Goal: Information Seeking & Learning: Learn about a topic

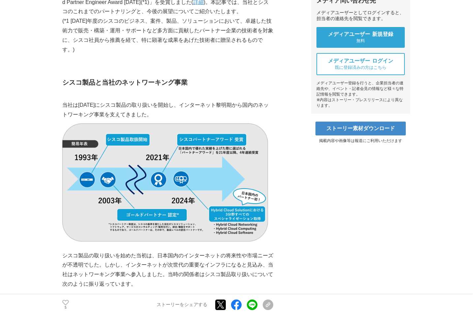
scroll to position [263, 0]
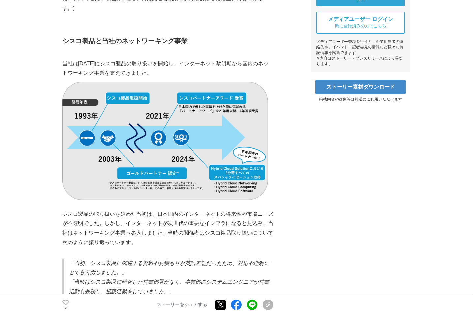
scroll to position [329, 0]
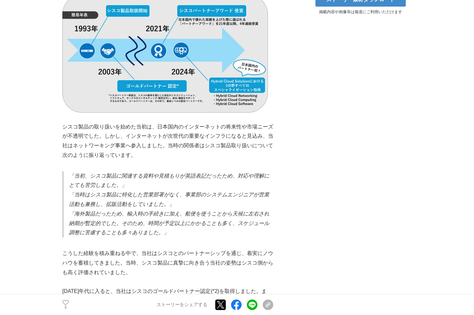
scroll to position [395, 0]
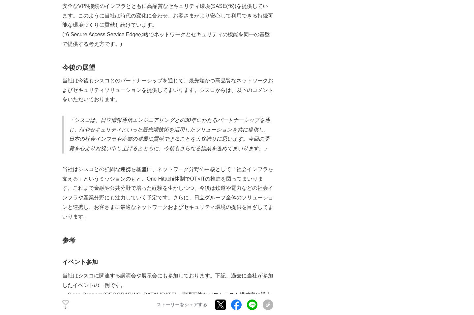
scroll to position [922, 0]
